Goal: Use online tool/utility: Utilize a website feature to perform a specific function

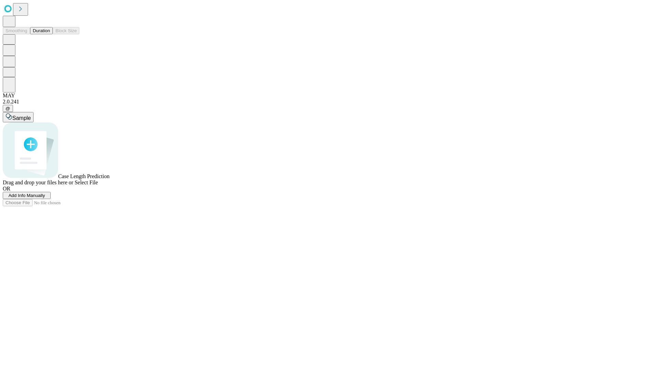
click at [50, 34] on button "Duration" at bounding box center [41, 30] width 23 height 7
click at [45, 198] on span "Add Info Manually" at bounding box center [27, 195] width 37 height 5
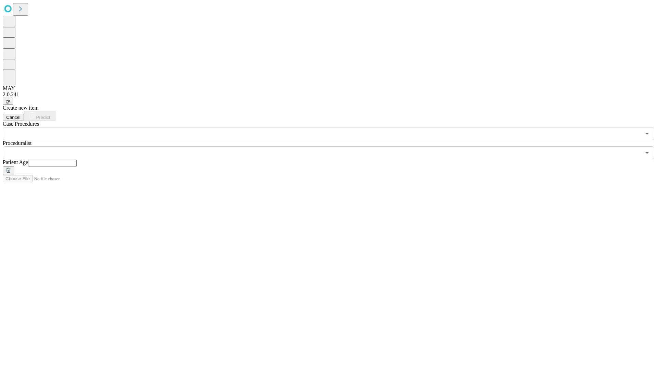
click at [77, 159] on input "text" at bounding box center [52, 162] width 49 height 7
type input "**"
click at [333, 146] on input "text" at bounding box center [322, 152] width 638 height 13
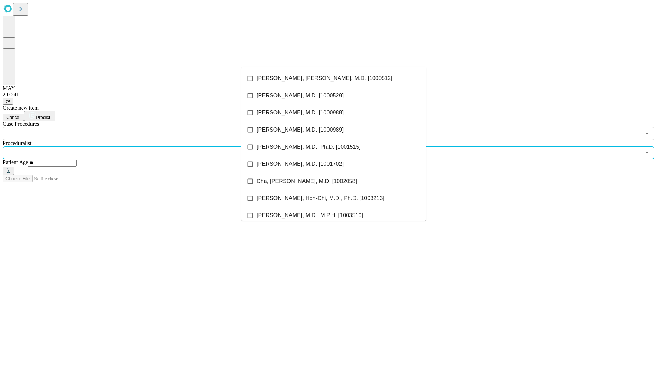
click at [334, 78] on li "[PERSON_NAME], [PERSON_NAME], M.D. [1000512]" at bounding box center [333, 78] width 185 height 17
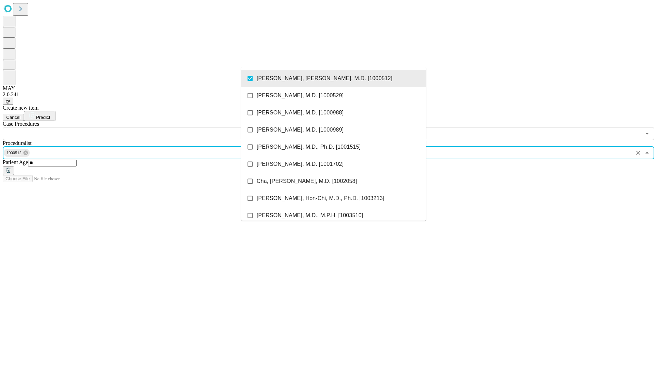
click at [144, 127] on input "text" at bounding box center [322, 133] width 638 height 13
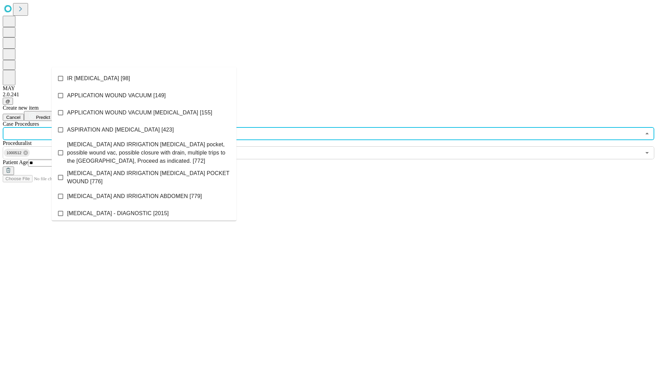
click at [144, 78] on li "IR [MEDICAL_DATA] [98]" at bounding box center [144, 78] width 185 height 17
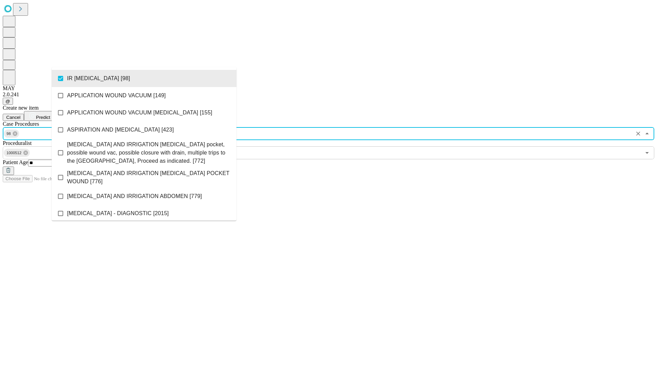
click at [50, 115] on span "Predict" at bounding box center [43, 117] width 14 height 5
